Goal: Task Accomplishment & Management: Complete application form

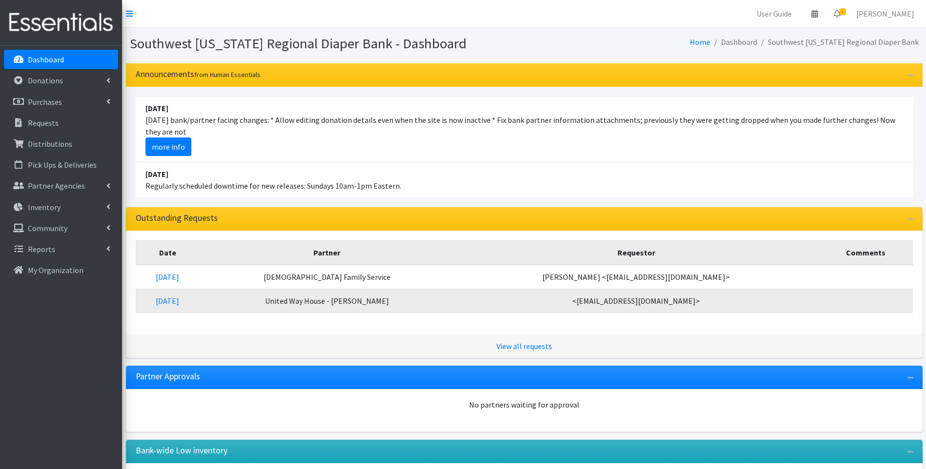
scroll to position [81, 0]
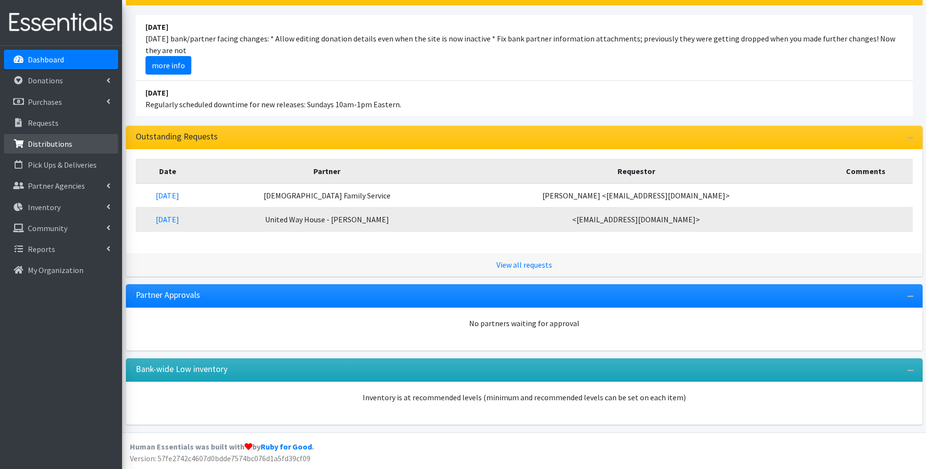
click at [53, 139] on link "Distributions" at bounding box center [61, 144] width 114 height 20
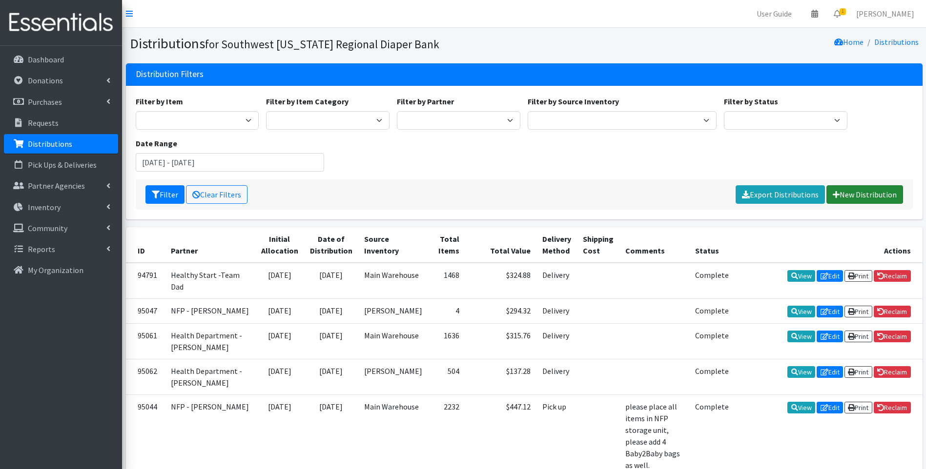
click at [836, 196] on icon at bounding box center [835, 195] width 7 height 8
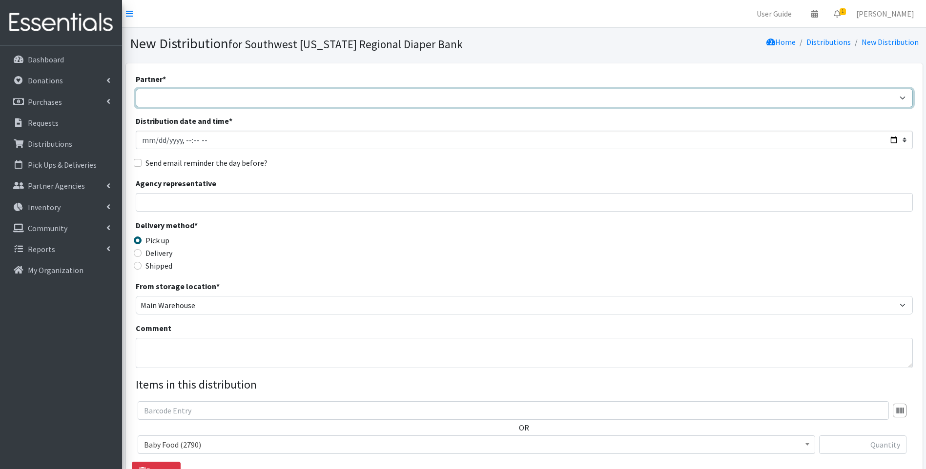
click at [210, 96] on select "ACT Abuse Counseling & Treatment Bayshore Fire Department Bonita Springs Assist…" at bounding box center [524, 98] width 777 height 19
select select "5176"
click at [136, 89] on select "ACT Abuse Counseling & Treatment Bayshore Fire Department Bonita Springs Assist…" at bounding box center [524, 98] width 777 height 19
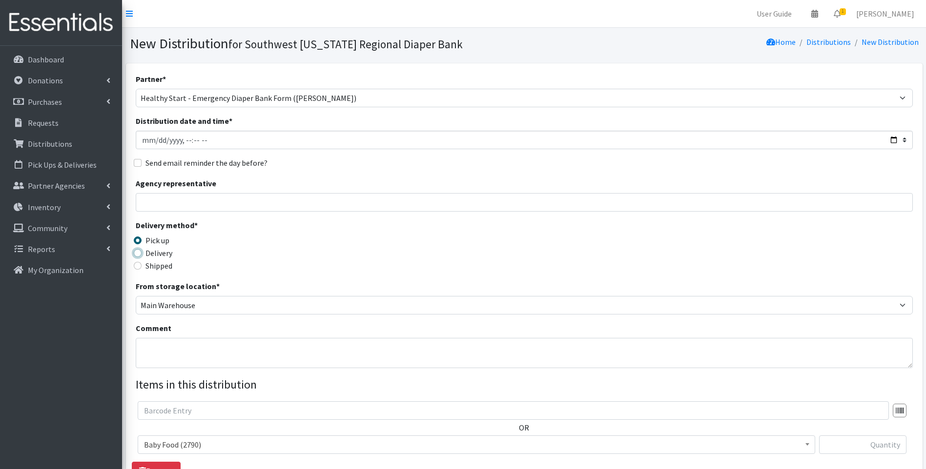
click at [137, 250] on input "Delivery" at bounding box center [138, 253] width 8 height 8
radio input "true"
click at [177, 206] on input "Agency representative" at bounding box center [524, 202] width 777 height 19
type input "Betsy"
click at [243, 243] on div "Pick up" at bounding box center [233, 241] width 194 height 12
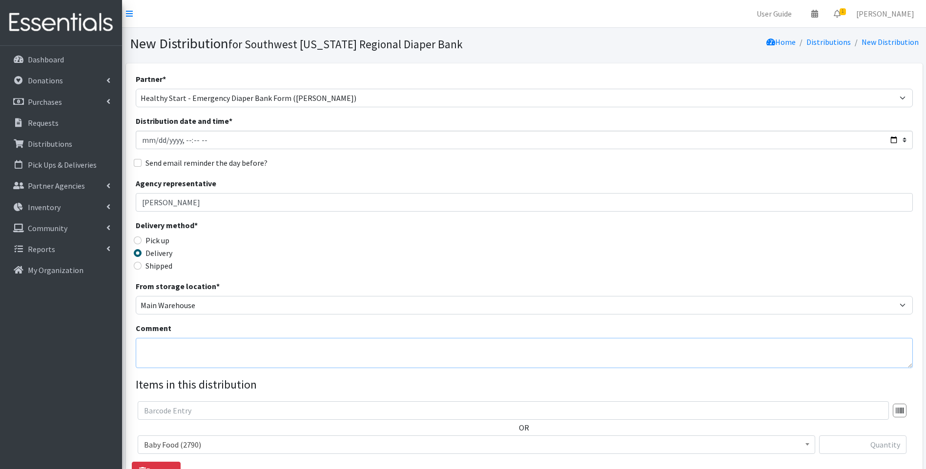
click at [193, 352] on textarea "Comment" at bounding box center [524, 353] width 777 height 30
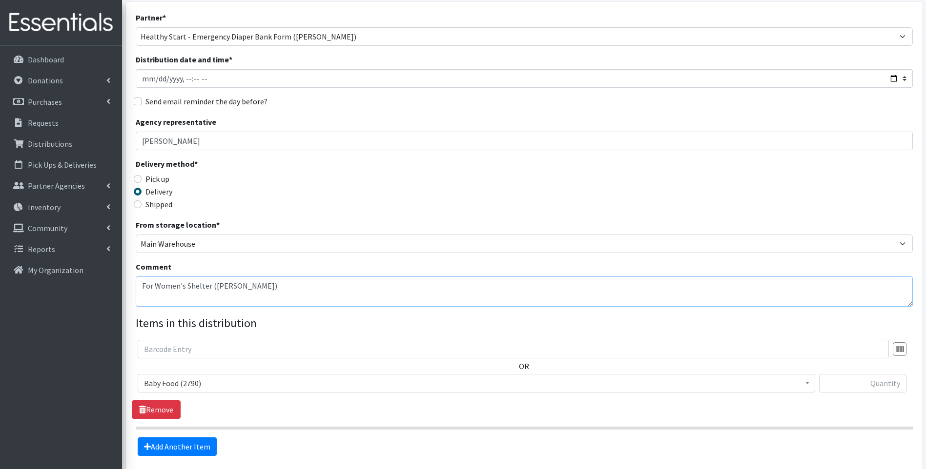
scroll to position [65, 0]
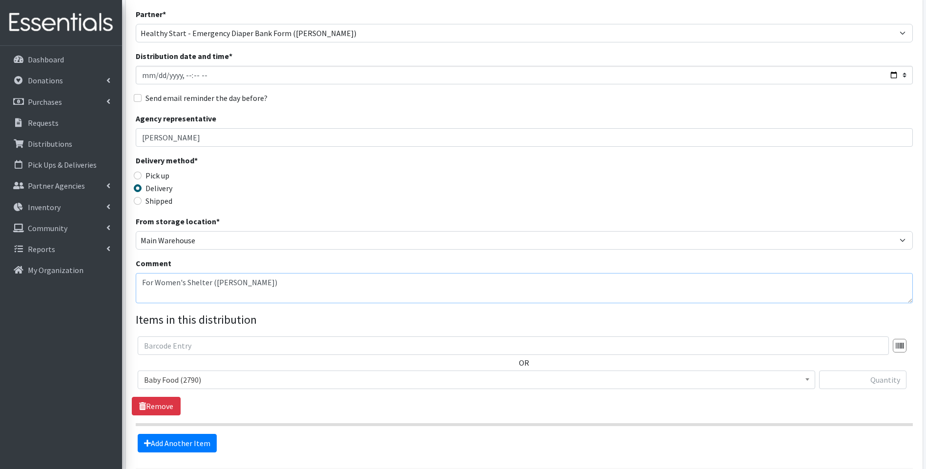
type textarea "For Women's Shelter (Betsy)"
click at [225, 381] on span "Baby Food (2790)" at bounding box center [476, 380] width 665 height 14
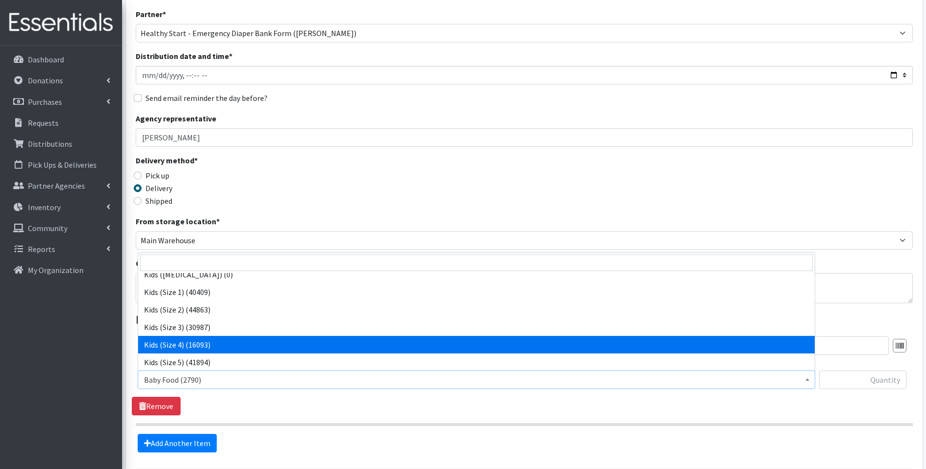
select select "10078"
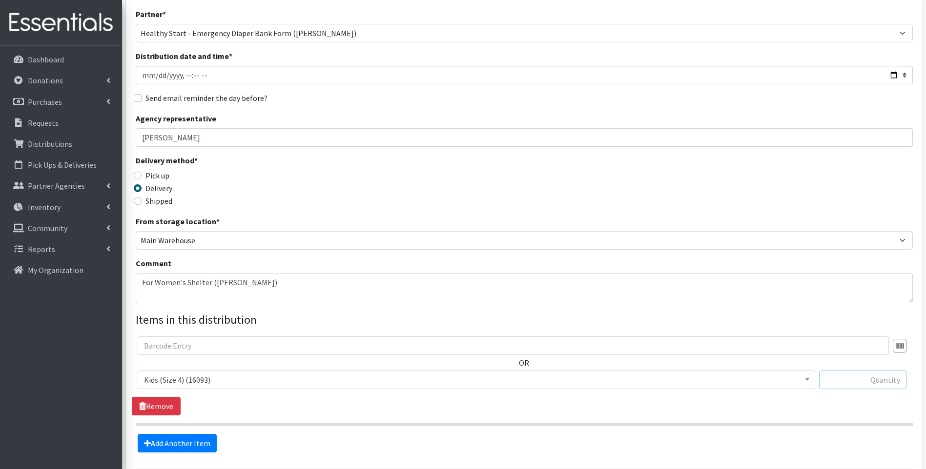
drag, startPoint x: 864, startPoint y: 386, endPoint x: 853, endPoint y: 388, distance: 11.5
click at [861, 386] on input "text" at bounding box center [862, 380] width 87 height 19
type input "200"
click at [150, 445] on icon at bounding box center [147, 444] width 7 height 8
click at [189, 446] on link "Add Another Item" at bounding box center [177, 443] width 79 height 19
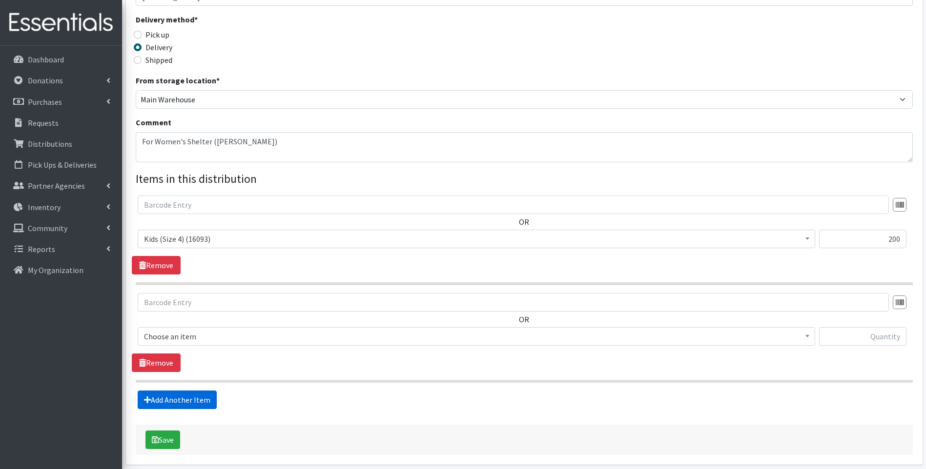
scroll to position [246, 0]
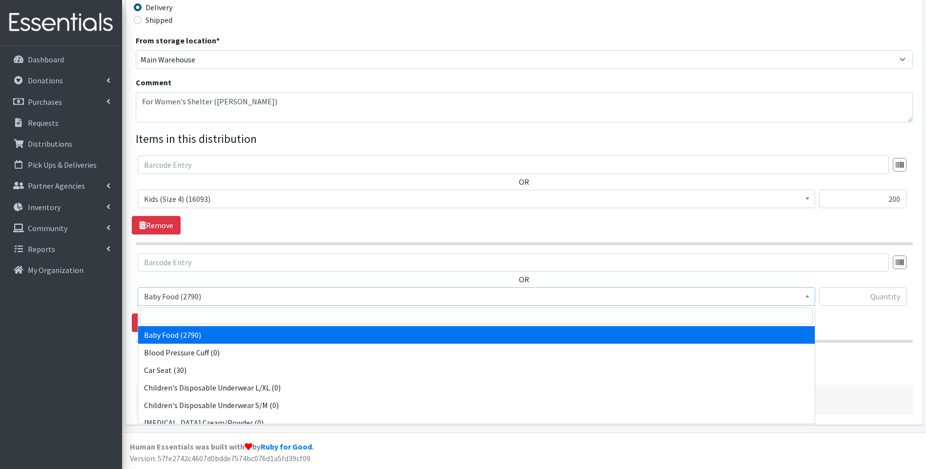
click at [241, 297] on span "Baby Food (2790)" at bounding box center [476, 297] width 665 height 14
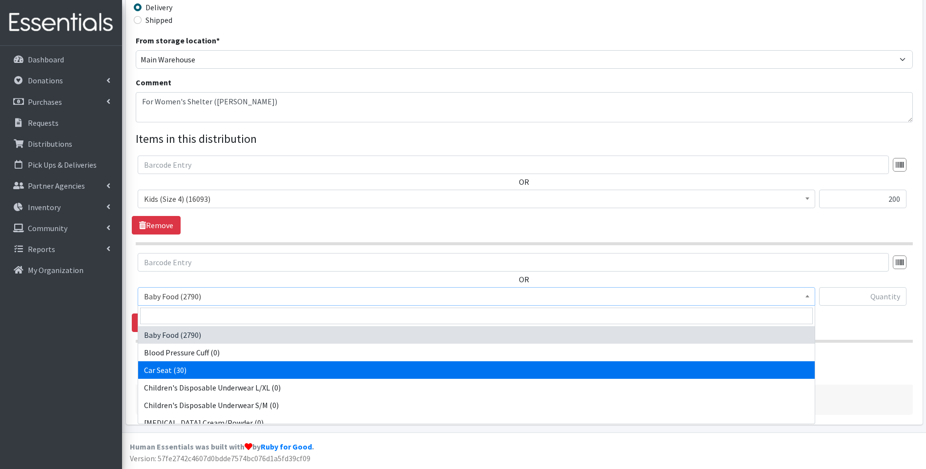
scroll to position [195, 0]
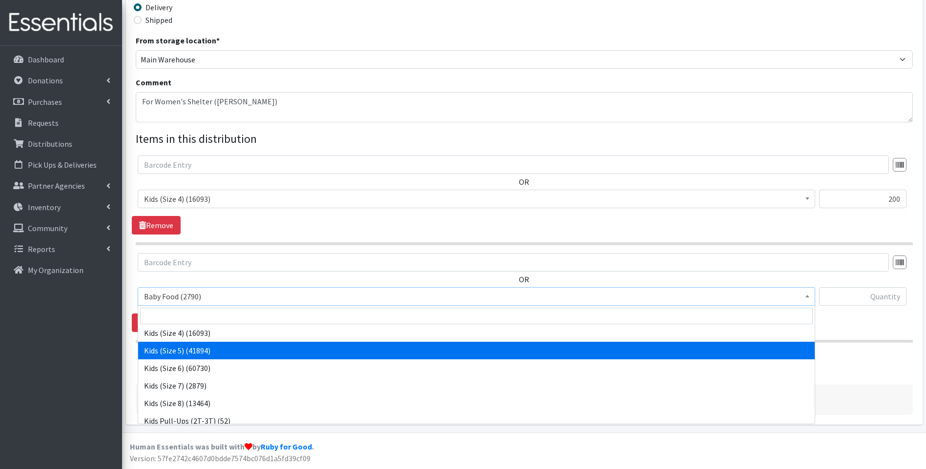
select select "10042"
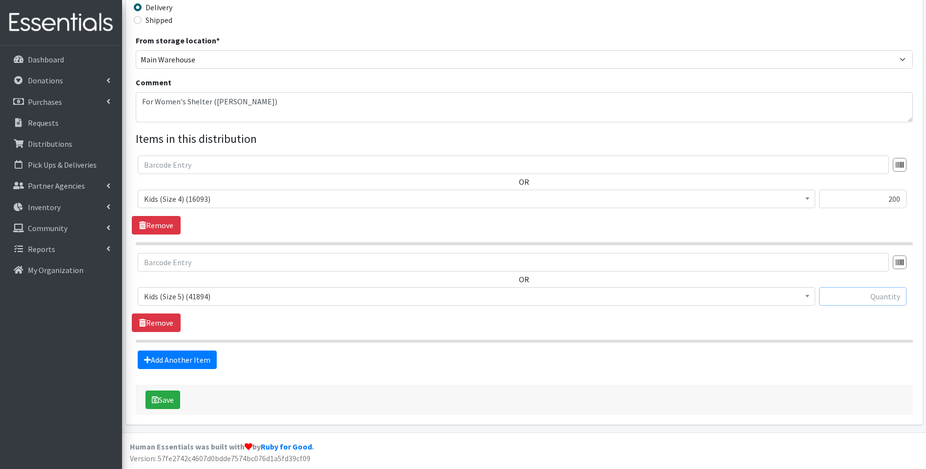
click at [855, 295] on input "text" at bounding box center [862, 296] width 87 height 19
type input "200"
click at [183, 364] on link "Add Another Item" at bounding box center [177, 360] width 79 height 19
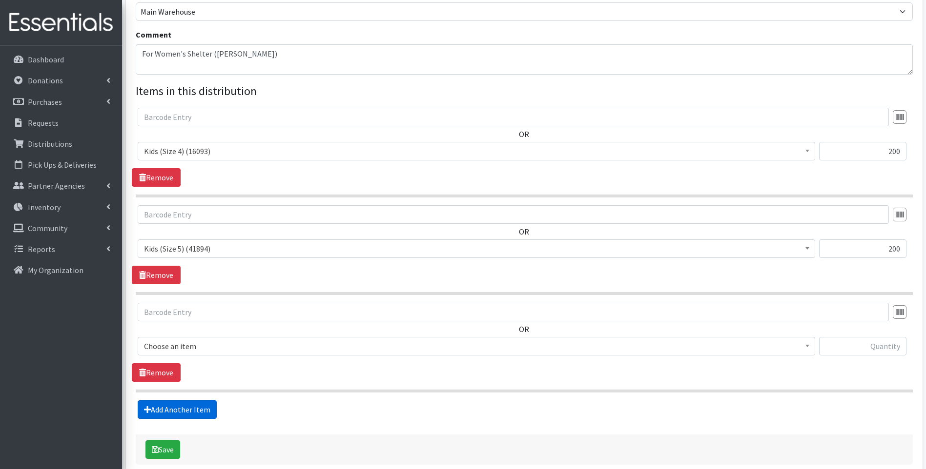
scroll to position [344, 0]
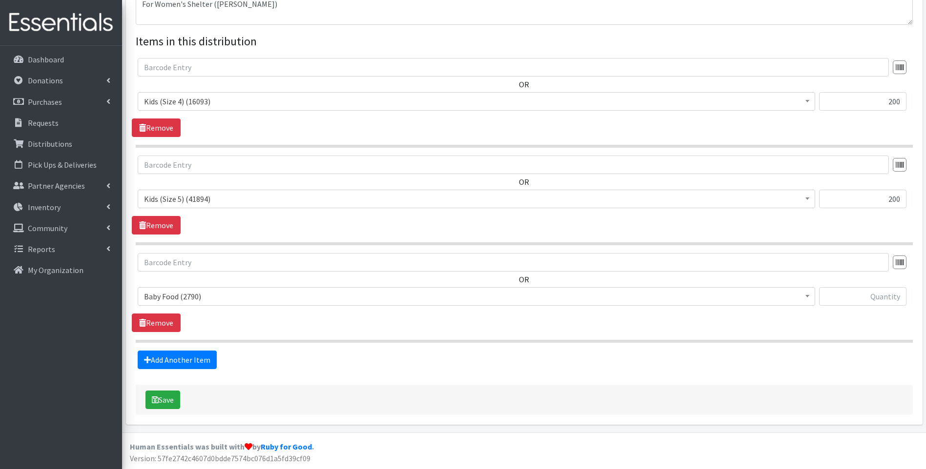
click at [241, 298] on span "Baby Food (2790)" at bounding box center [476, 297] width 665 height 14
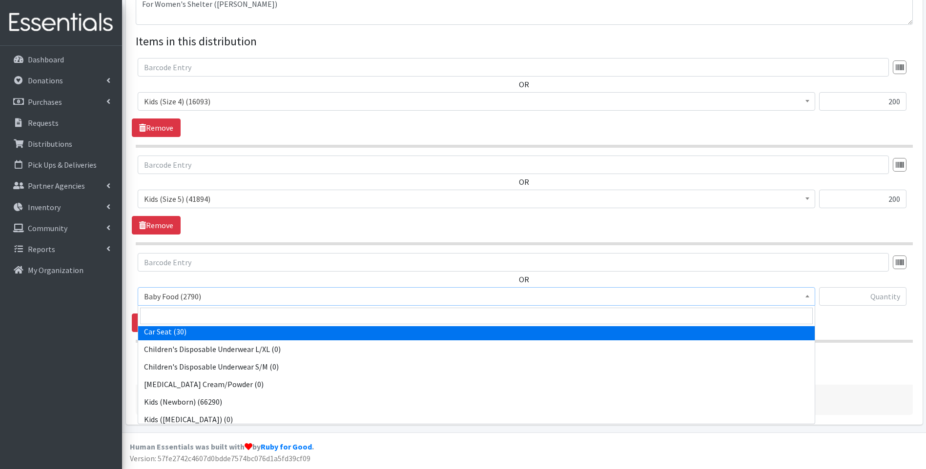
scroll to position [195, 0]
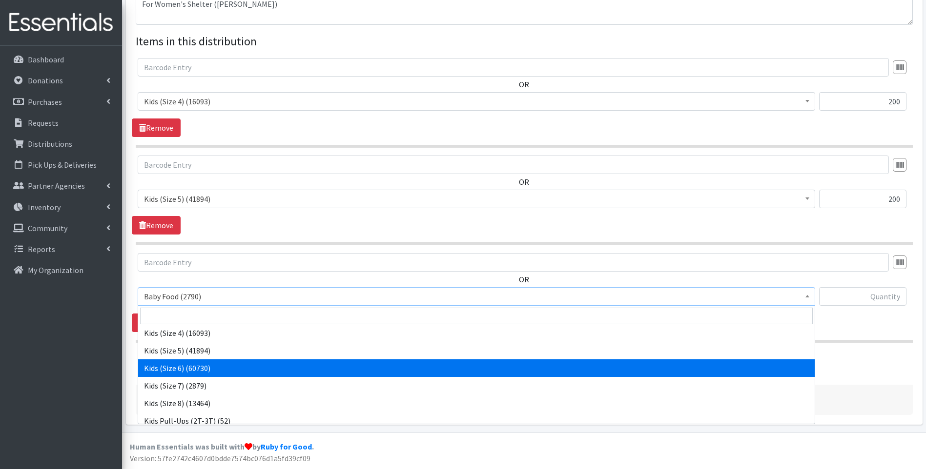
select select "10062"
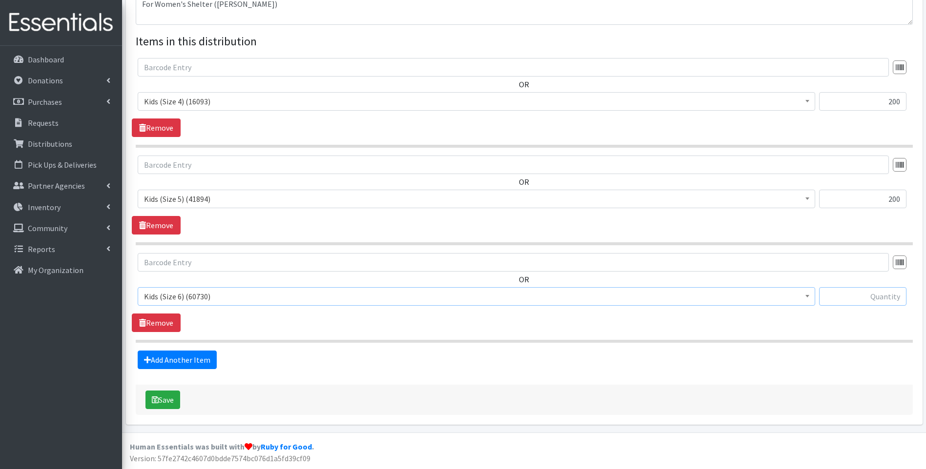
click at [853, 294] on input "text" at bounding box center [862, 296] width 87 height 19
type input "200"
click at [183, 364] on link "Add Another Item" at bounding box center [177, 360] width 79 height 19
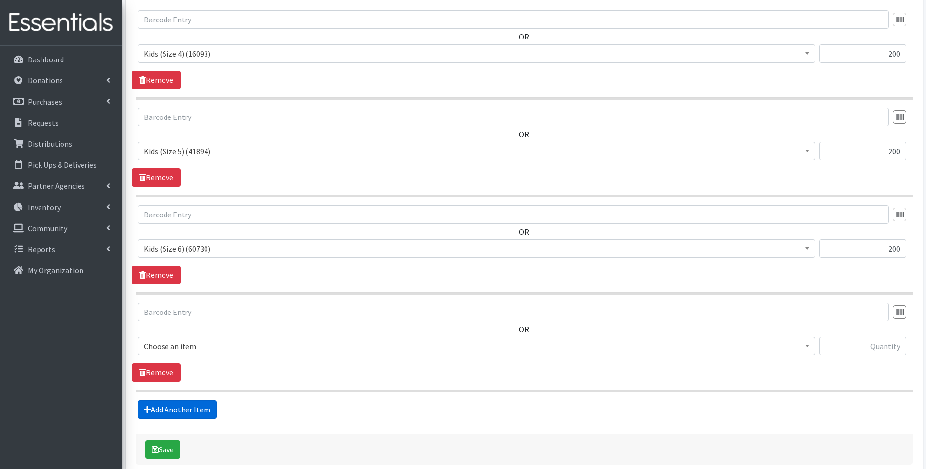
scroll to position [441, 0]
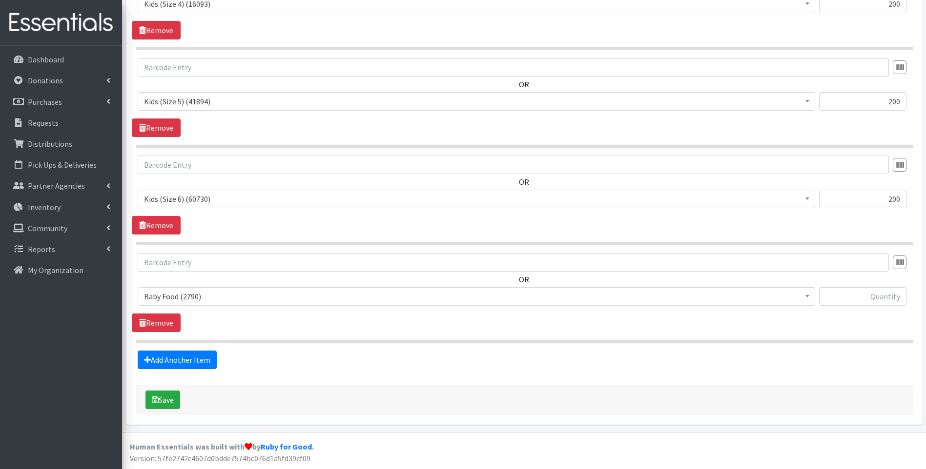
click at [213, 296] on span "Baby Food (2790)" at bounding box center [476, 297] width 665 height 14
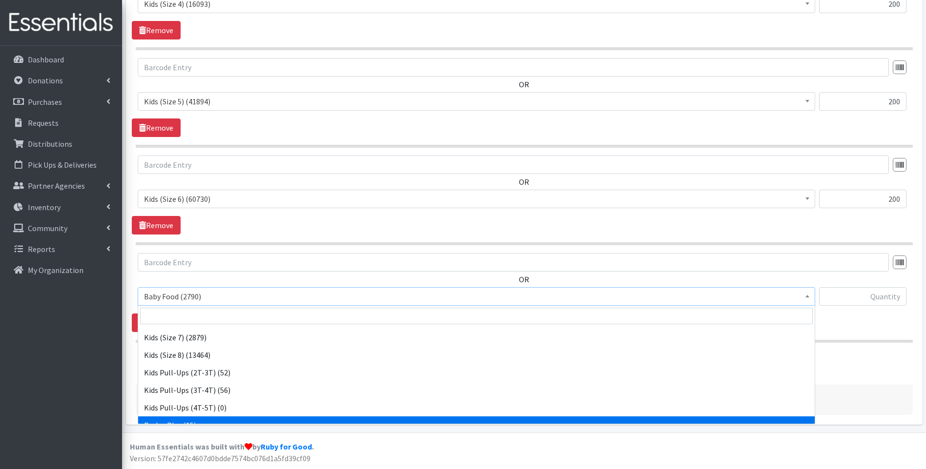
scroll to position [306, 0]
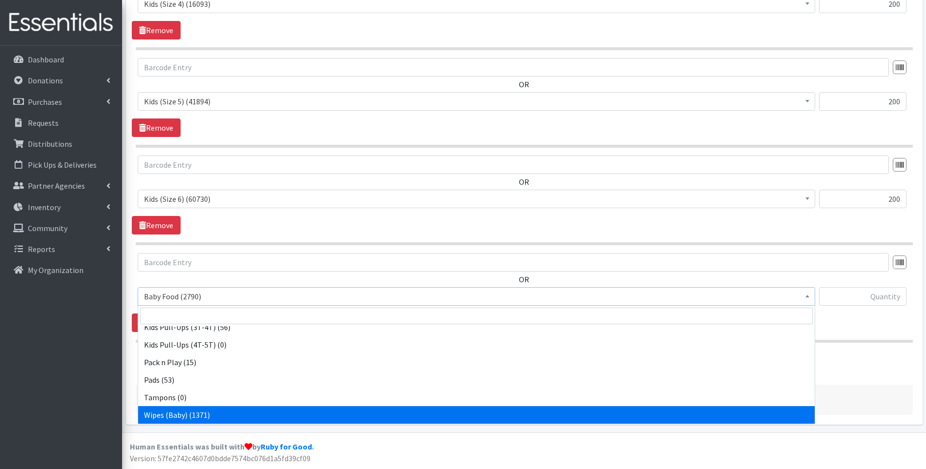
select select "10041"
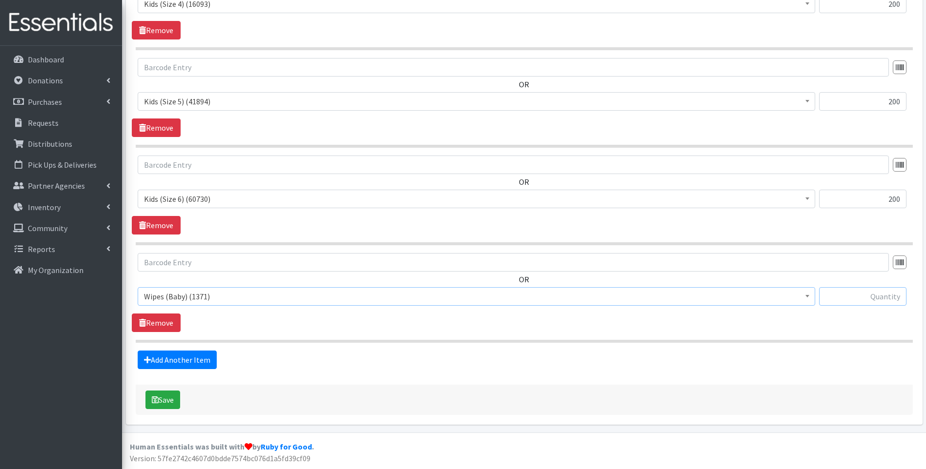
click at [871, 297] on input "text" at bounding box center [862, 296] width 87 height 19
type input "12"
click at [604, 367] on div "Add Another Item" at bounding box center [524, 360] width 784 height 19
click at [161, 403] on button "Save" at bounding box center [162, 400] width 35 height 19
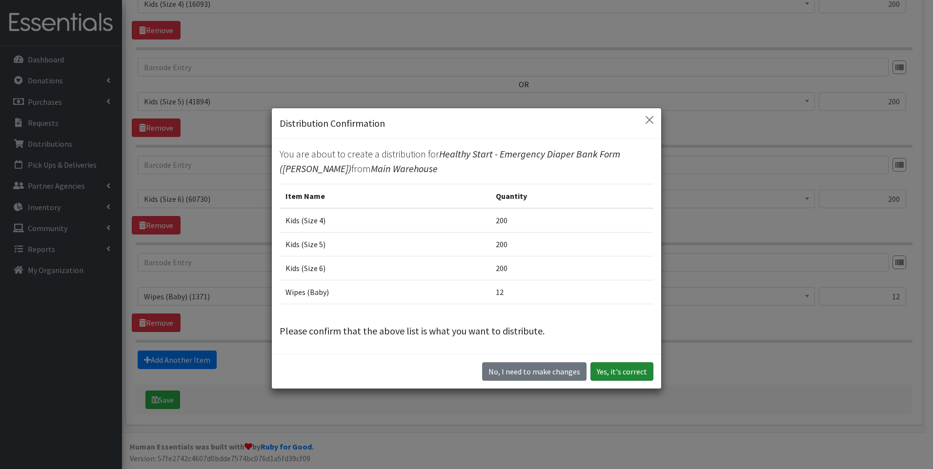
click at [613, 379] on button "Yes, it's correct" at bounding box center [621, 372] width 63 height 19
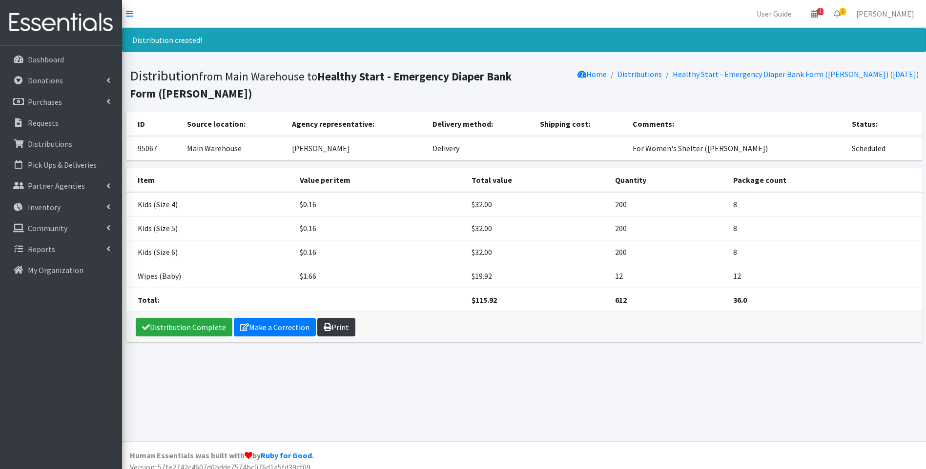
click at [326, 331] on icon at bounding box center [328, 328] width 8 height 8
click at [196, 327] on link "Distribution Complete" at bounding box center [184, 327] width 97 height 19
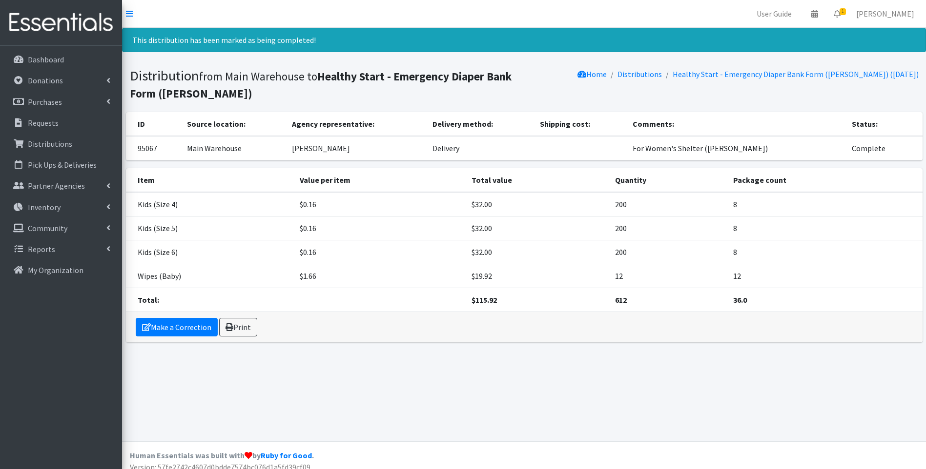
click at [66, 30] on img at bounding box center [61, 22] width 114 height 33
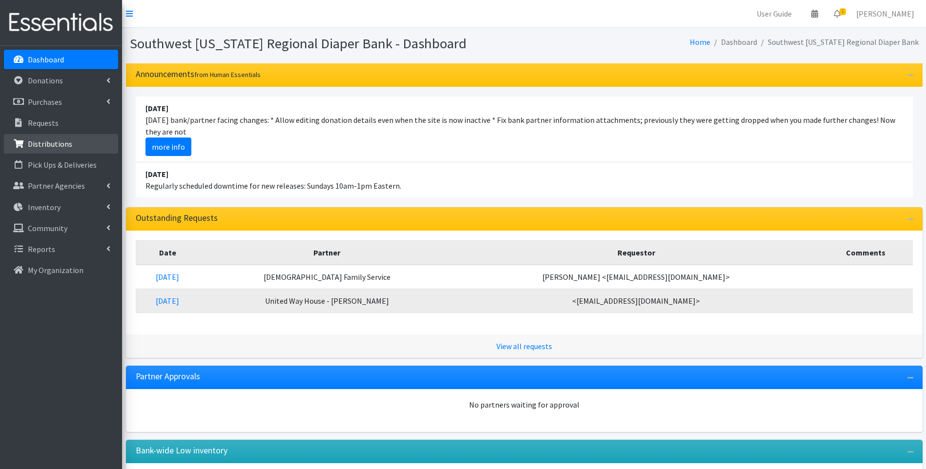
click at [72, 149] on link "Distributions" at bounding box center [61, 144] width 114 height 20
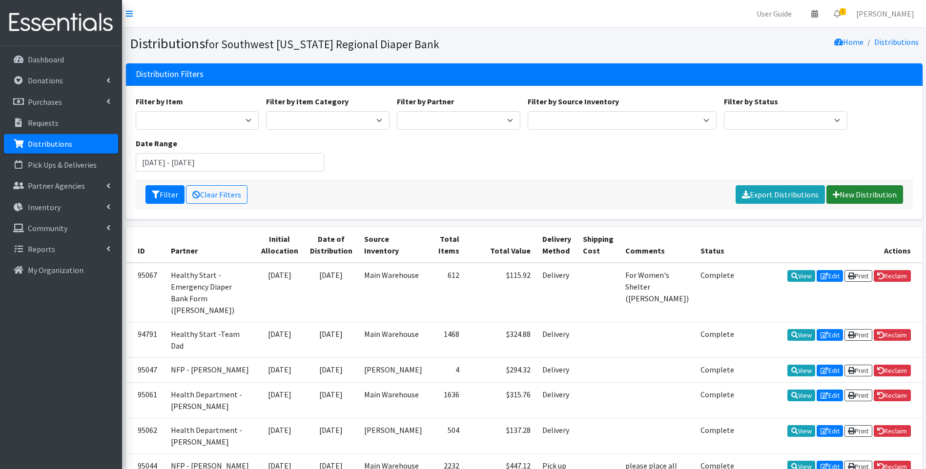
click at [879, 193] on link "New Distribution" at bounding box center [864, 194] width 77 height 19
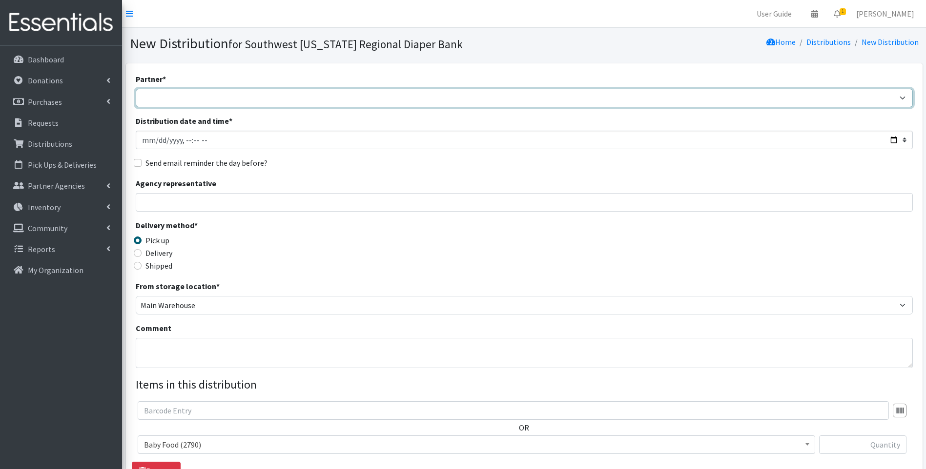
click at [202, 99] on select "ACT Abuse Counseling & Treatment Bayshore Fire Department Bonita Springs Assist…" at bounding box center [524, 98] width 777 height 19
select select "4196"
click at [136, 89] on select "ACT Abuse Counseling & Treatment Bayshore Fire Department Bonita Springs Assist…" at bounding box center [524, 98] width 777 height 19
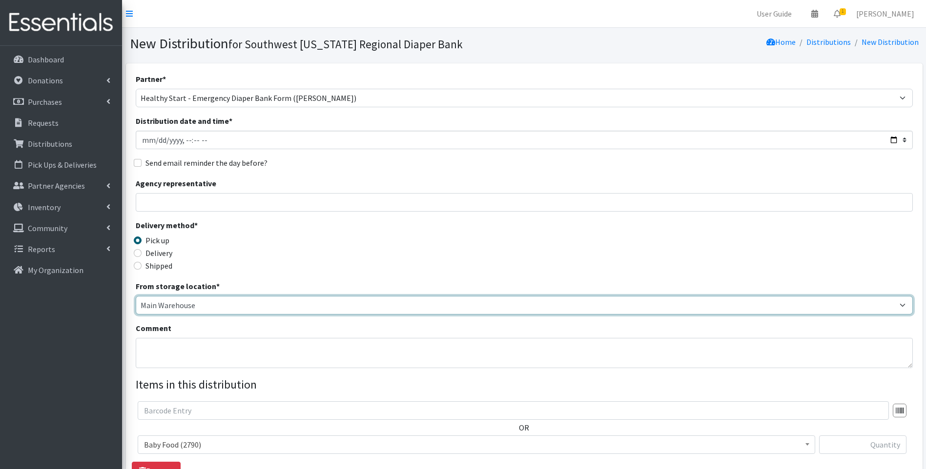
click at [176, 307] on select "Main Warehouse Office United Way Warehouse Winkler" at bounding box center [524, 305] width 777 height 19
select select "335"
click at [136, 296] on select "Main Warehouse Office United Way Warehouse Winkler" at bounding box center [524, 305] width 777 height 19
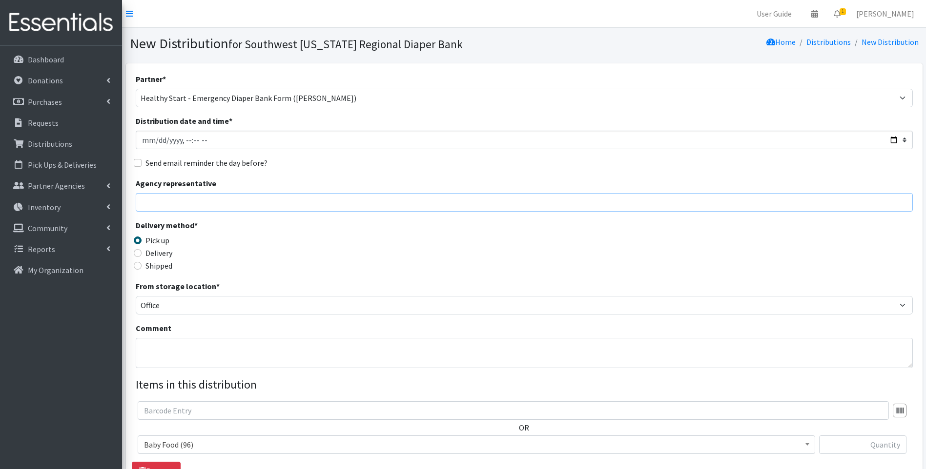
click at [281, 204] on input "Agency representative" at bounding box center [524, 202] width 777 height 19
type input "Viviana"
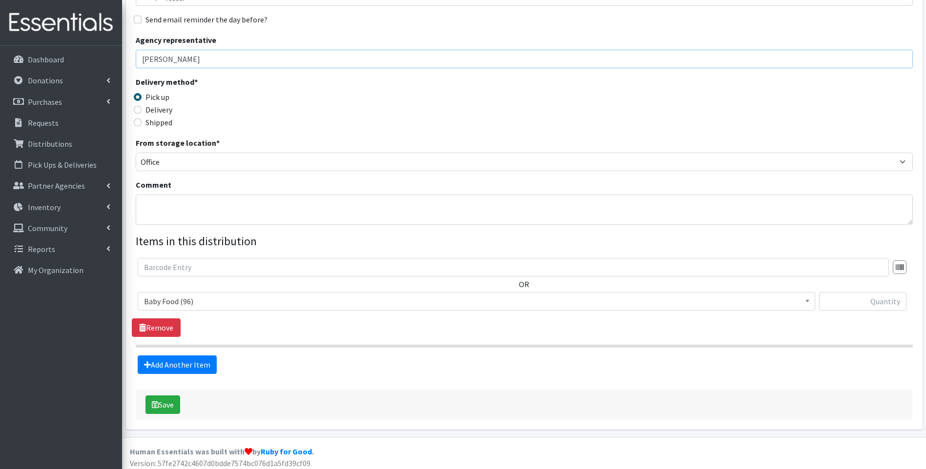
scroll to position [148, 0]
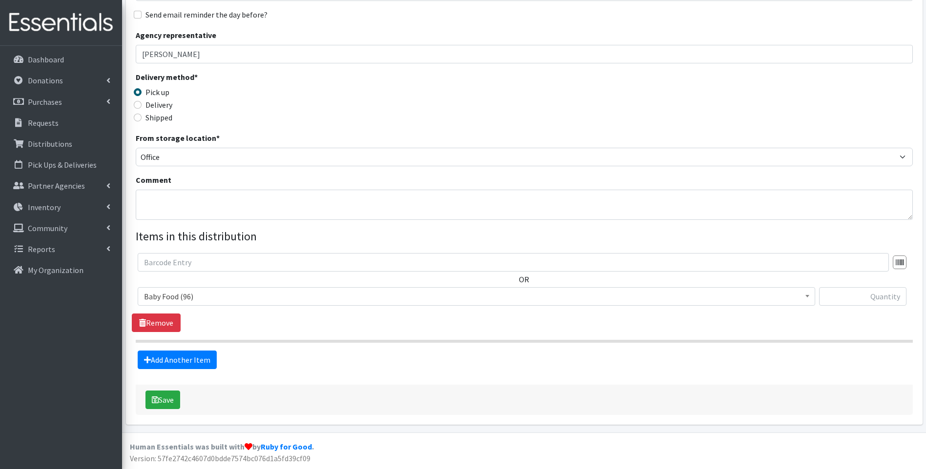
click at [253, 298] on span "Baby Food (96)" at bounding box center [476, 297] width 665 height 14
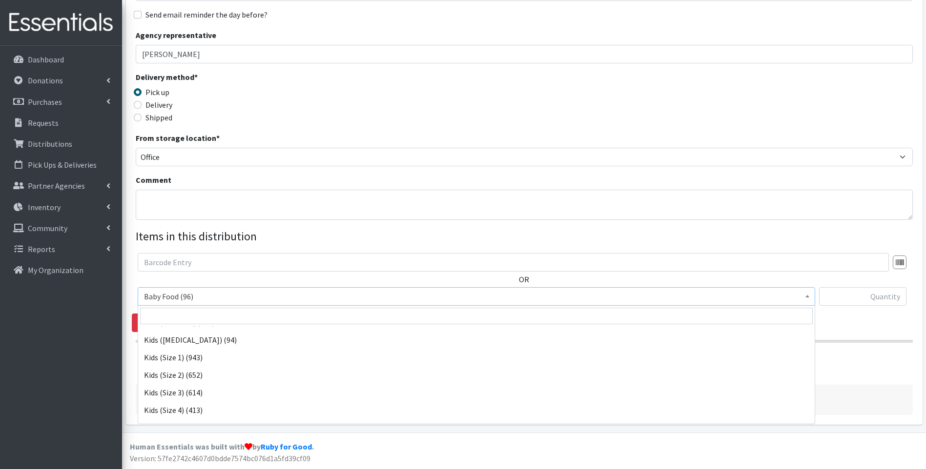
scroll to position [130, 0]
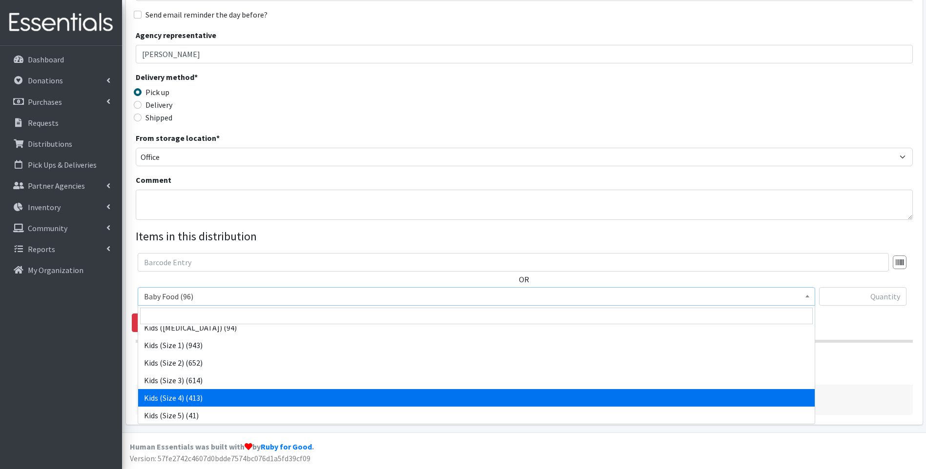
select select "10078"
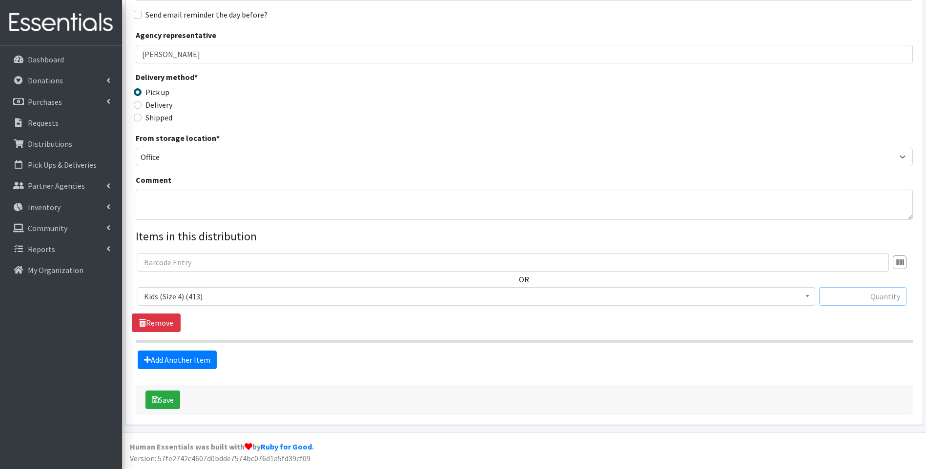
click at [864, 299] on input "text" at bounding box center [862, 296] width 87 height 19
type input "50"
click at [458, 332] on section "OR Baby Food (96) Blood Pressure Cuff (431) Car Seat (3) Children's Disposable …" at bounding box center [524, 298] width 777 height 90
click at [197, 362] on link "Add Another Item" at bounding box center [177, 360] width 79 height 19
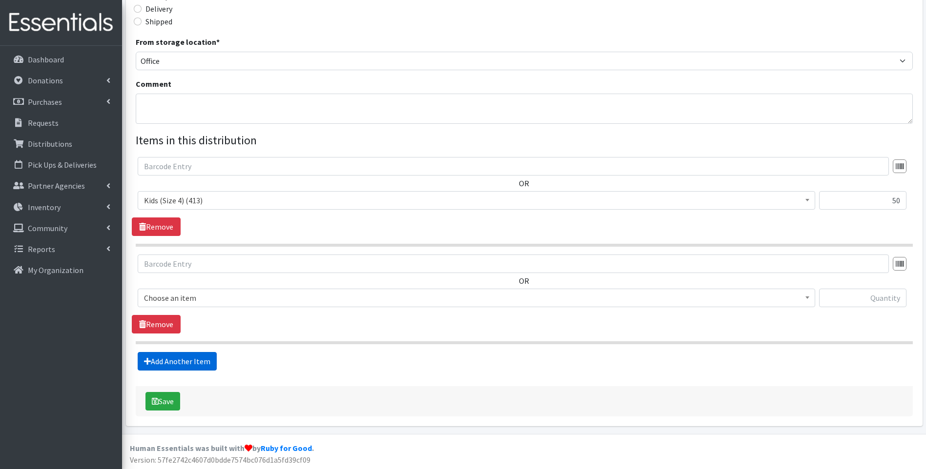
scroll to position [246, 0]
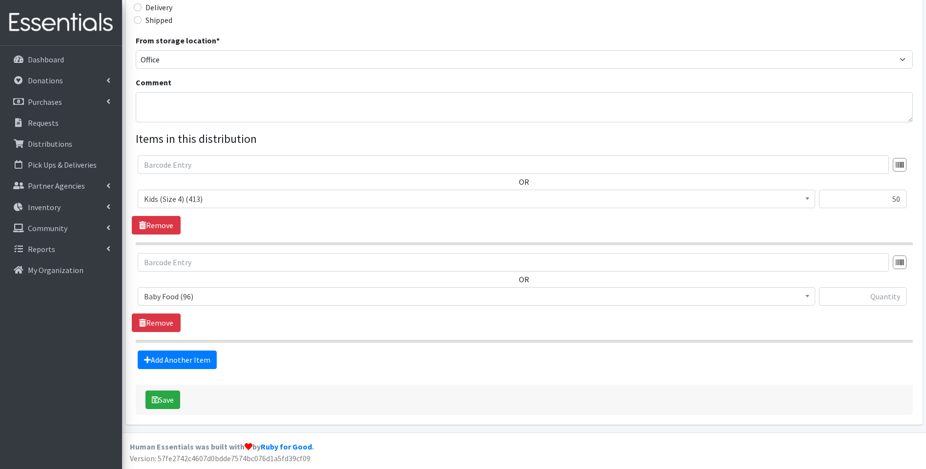
click at [271, 300] on span "Baby Food (96)" at bounding box center [476, 297] width 665 height 14
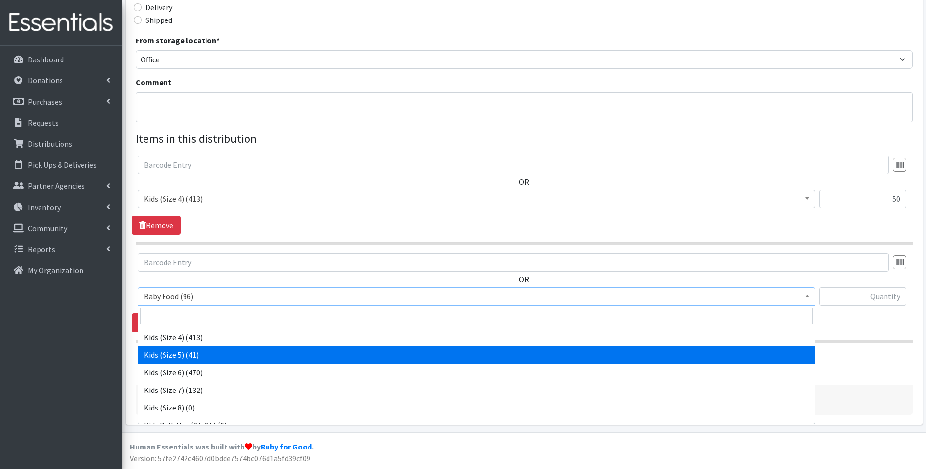
scroll to position [195, 0]
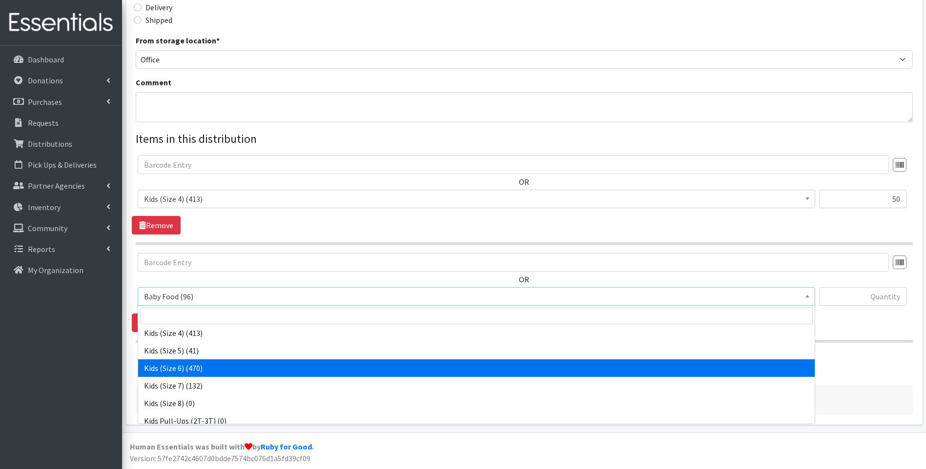
select select "10062"
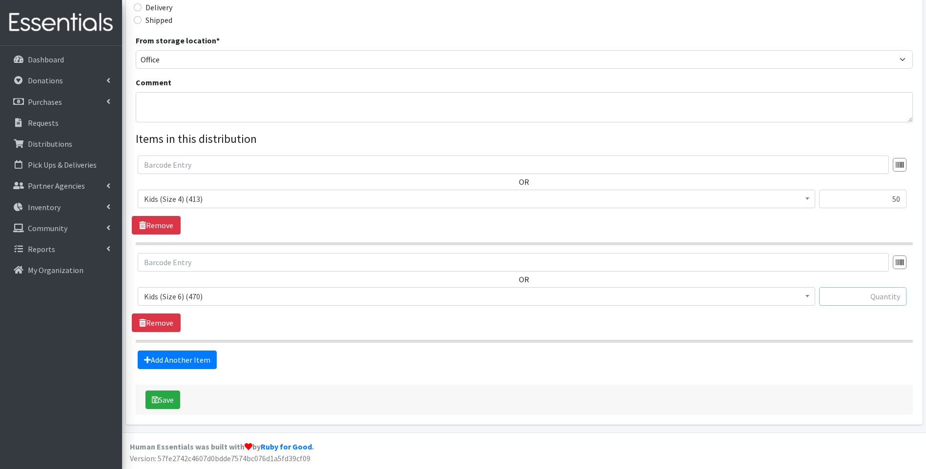
click at [870, 293] on input "text" at bounding box center [862, 296] width 87 height 19
type input "50"
click at [172, 356] on link "Add Another Item" at bounding box center [177, 360] width 79 height 19
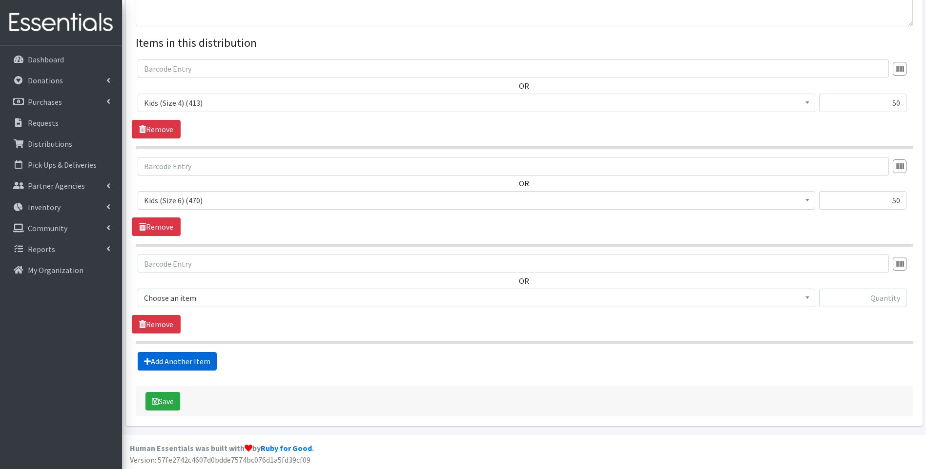
scroll to position [344, 0]
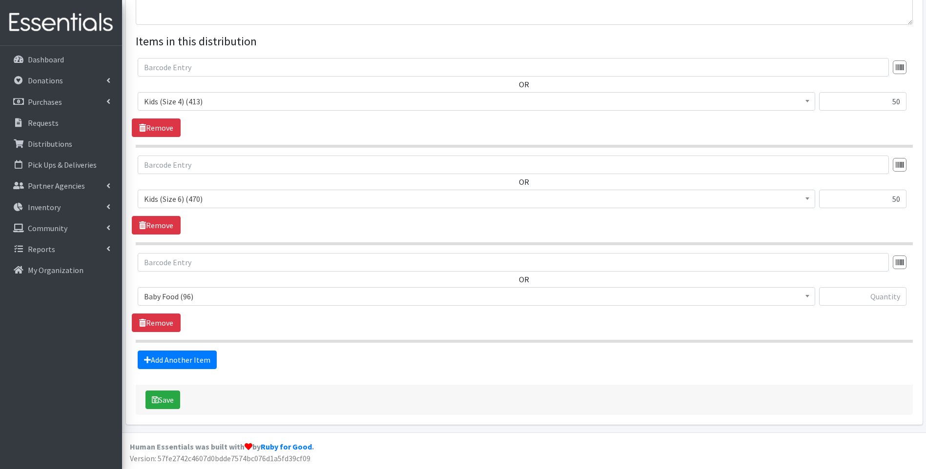
click at [223, 301] on span "Baby Food (96)" at bounding box center [476, 297] width 665 height 14
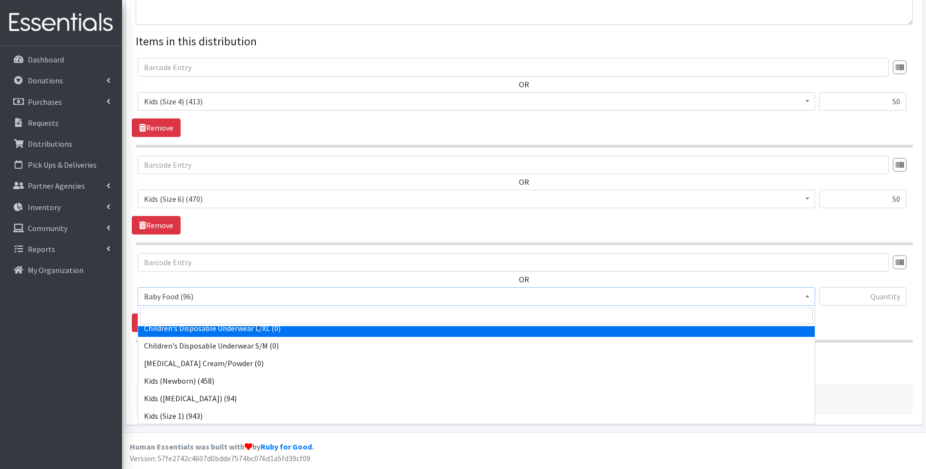
scroll to position [306, 0]
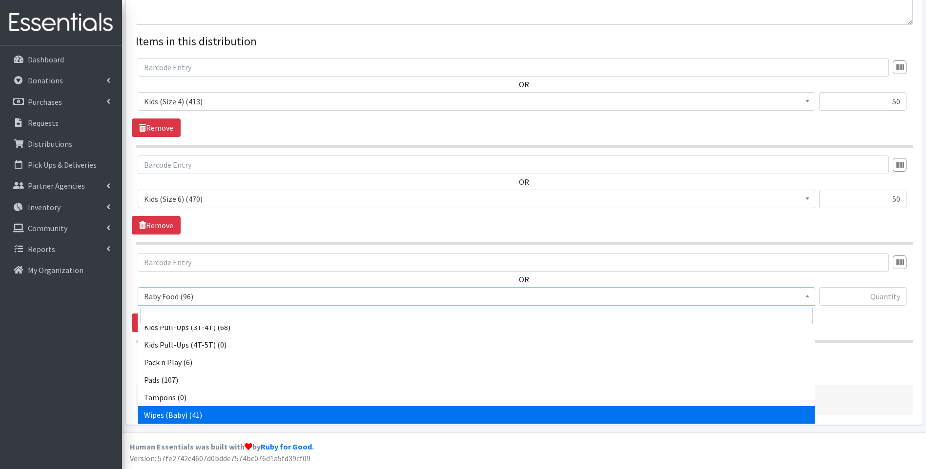
select select "10041"
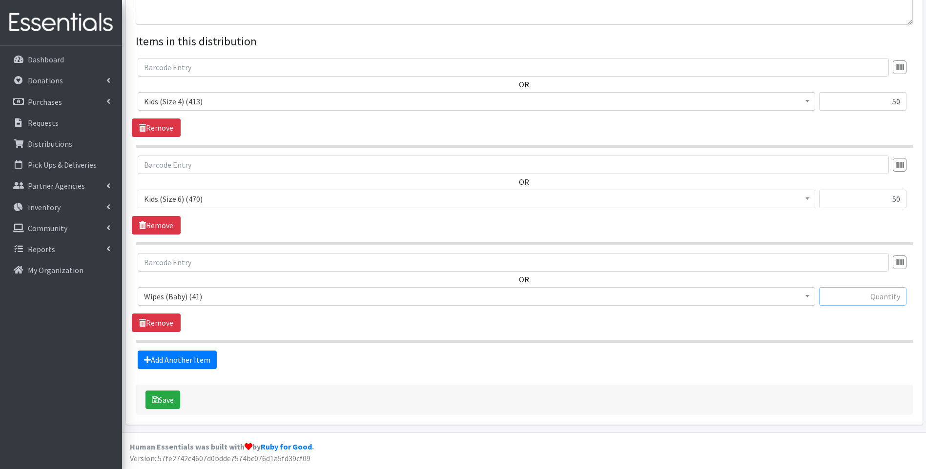
click at [860, 302] on input "text" at bounding box center [862, 296] width 87 height 19
type input "2"
click at [169, 398] on button "Save" at bounding box center [162, 400] width 35 height 19
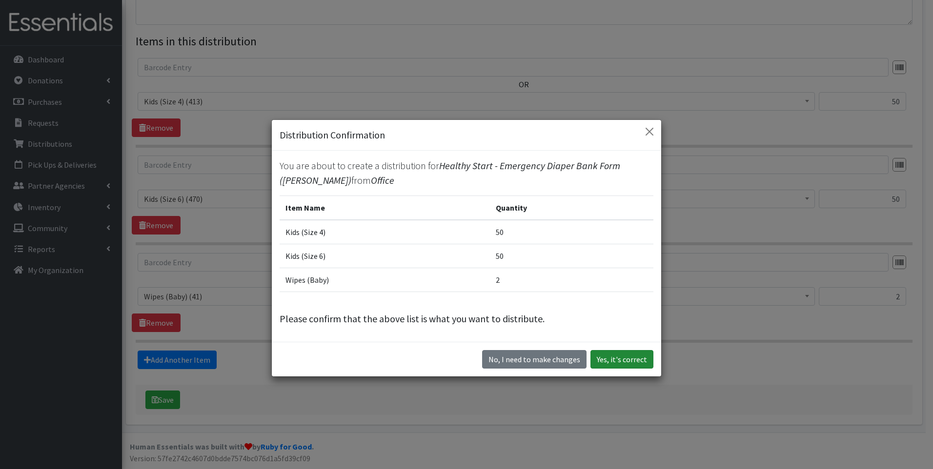
click at [628, 364] on button "Yes, it's correct" at bounding box center [621, 359] width 63 height 19
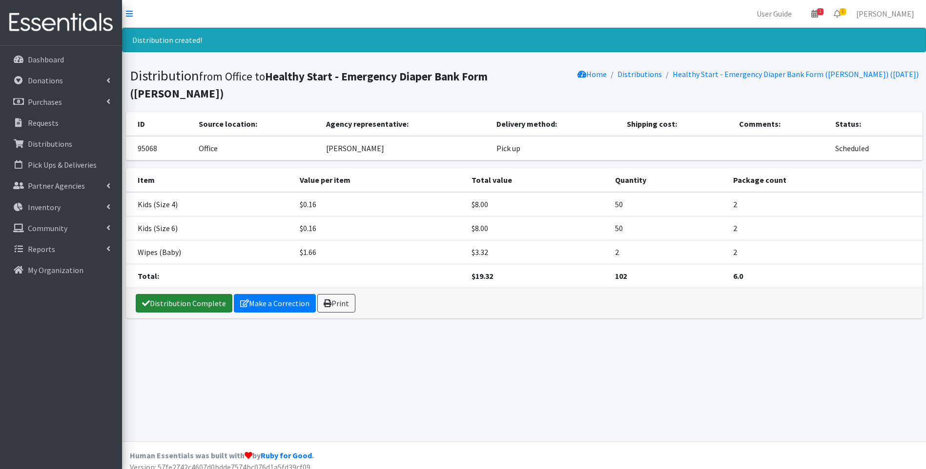
click at [175, 294] on link "Distribution Complete" at bounding box center [184, 303] width 97 height 19
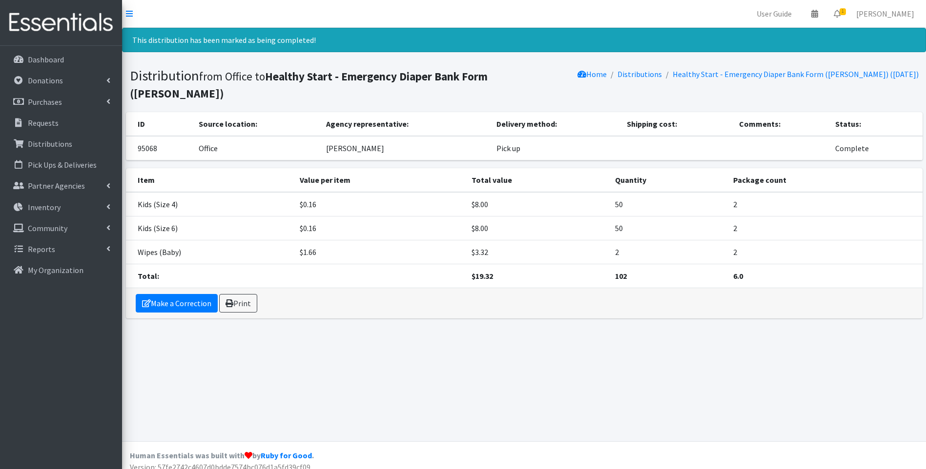
click at [66, 25] on img at bounding box center [61, 22] width 114 height 33
